Goal: Information Seeking & Learning: Learn about a topic

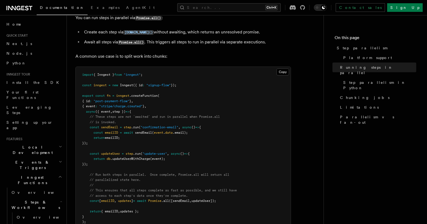
scroll to position [162, 0]
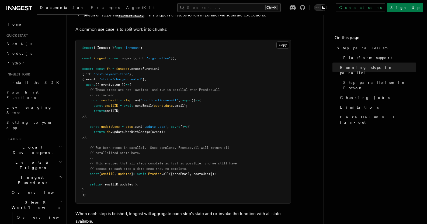
click at [144, 114] on pre "import { Inngest } from "inngest" ; const inngest = new Inngest ({ id : "signup…" at bounding box center [183, 121] width 215 height 163
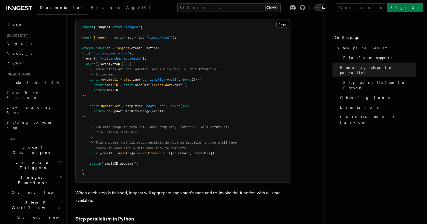
scroll to position [189, 0]
